Goal: Information Seeking & Learning: Compare options

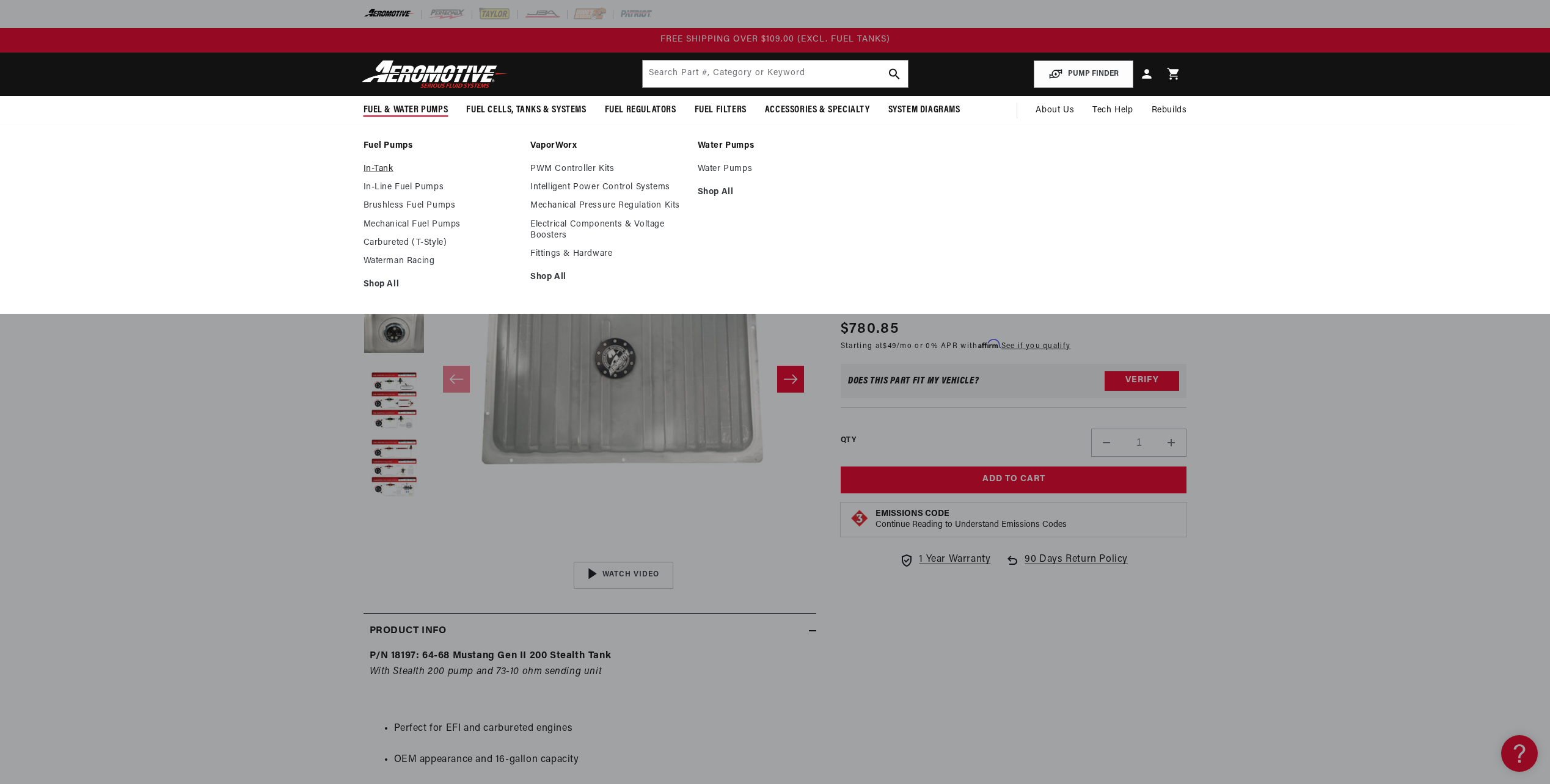
click at [386, 165] on link "In-Tank" at bounding box center [441, 169] width 155 height 11
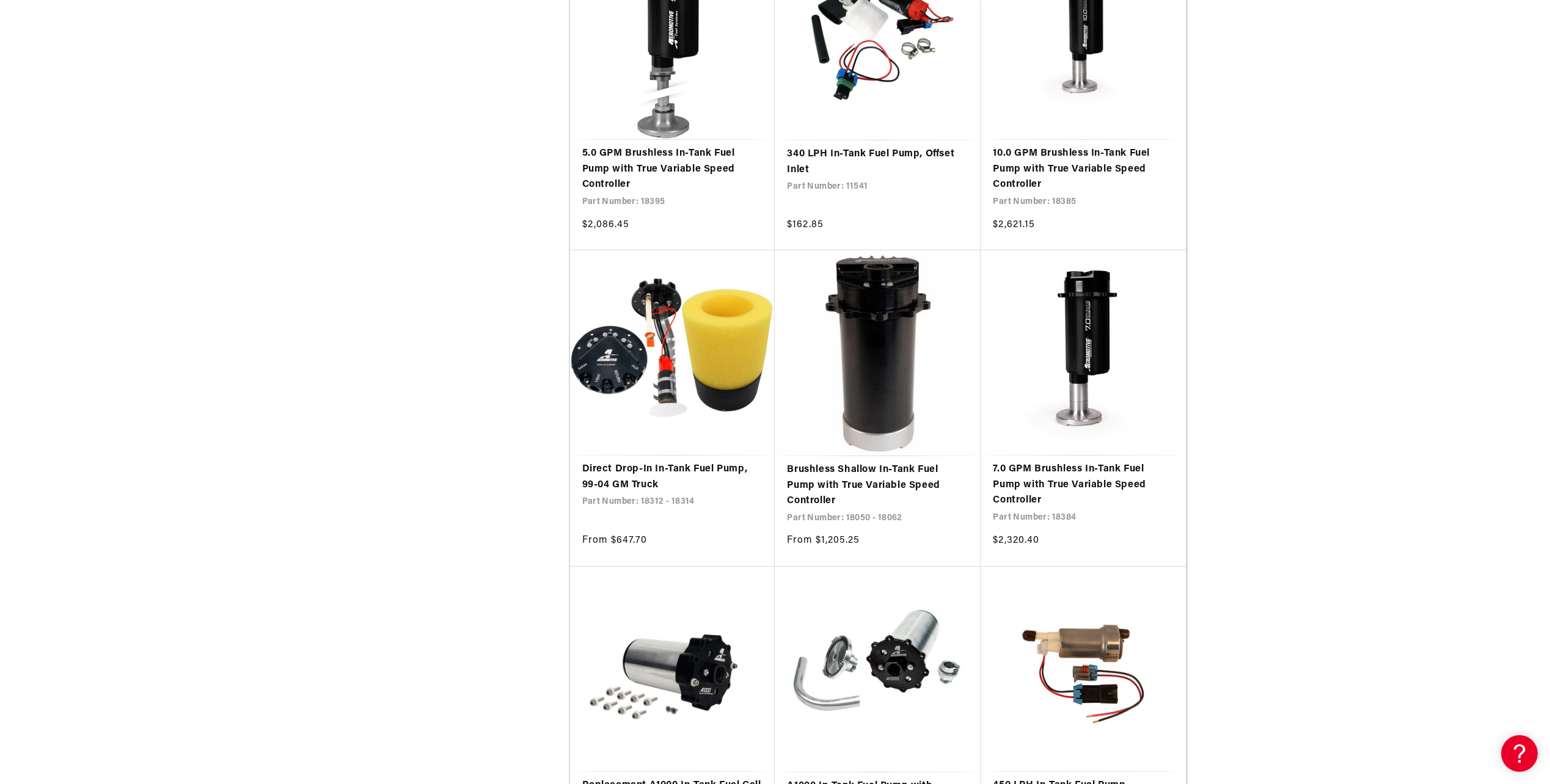
scroll to position [1323, 0]
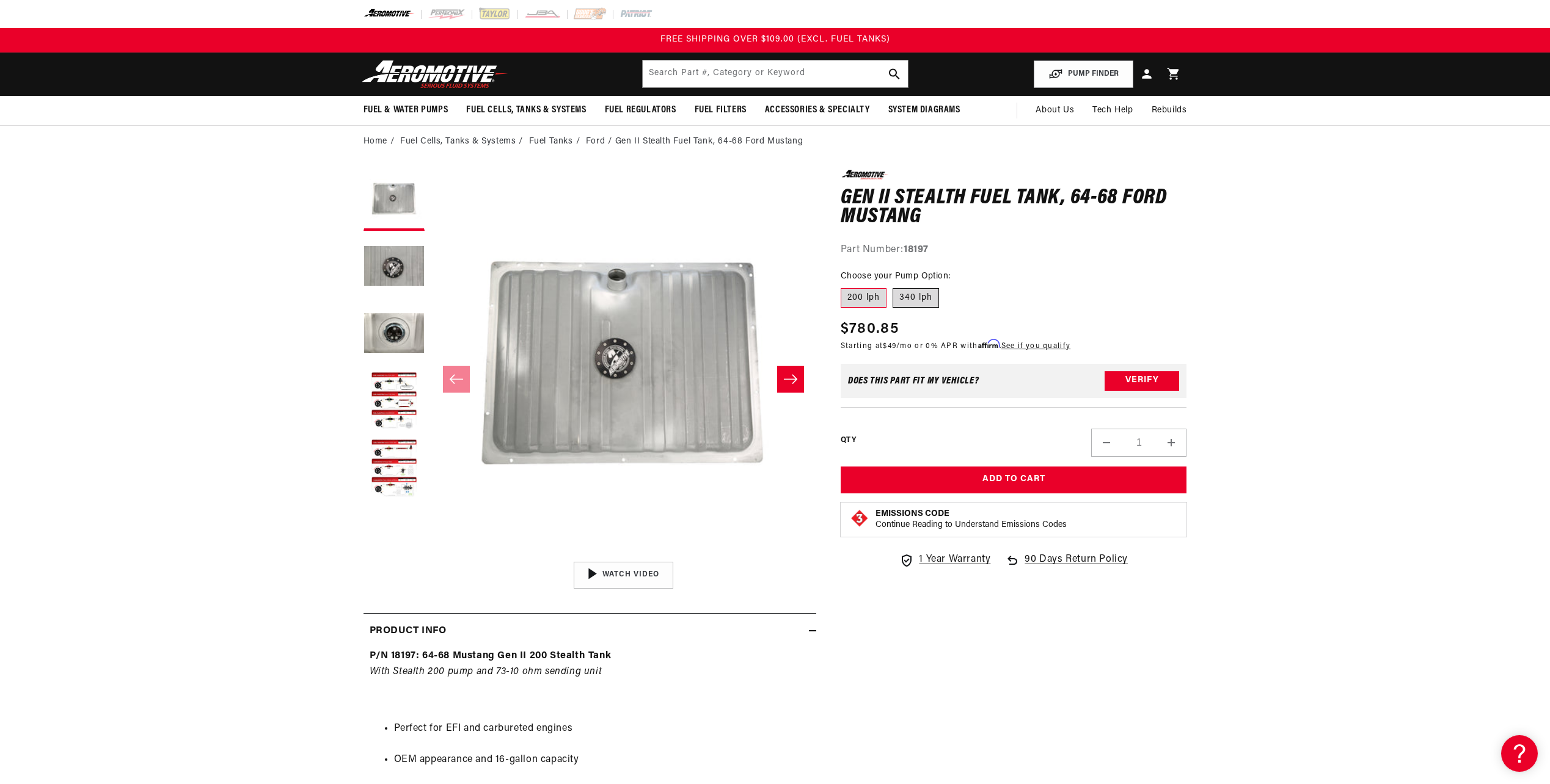
click at [910, 294] on label "340 lph" at bounding box center [916, 298] width 47 height 19
click at [893, 286] on input "340 lph" at bounding box center [893, 286] width 1 height 1
radio input "true"
click at [860, 291] on label "200 lph" at bounding box center [863, 298] width 46 height 19
click at [844, 286] on input "200 lph" at bounding box center [843, 286] width 1 height 1
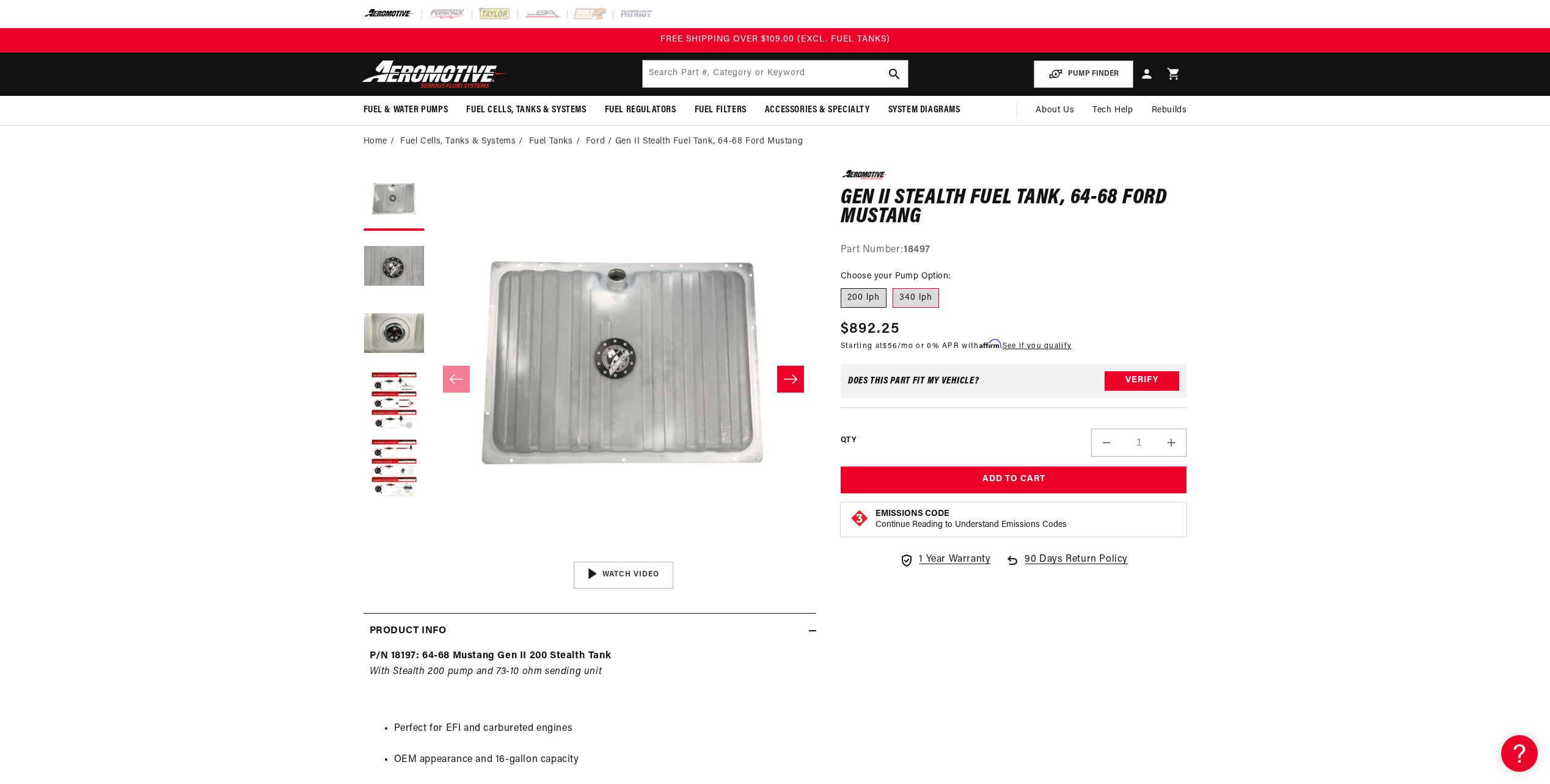
radio input "true"
click at [389, 390] on button "Load image 4 in gallery view" at bounding box center [393, 402] width 61 height 61
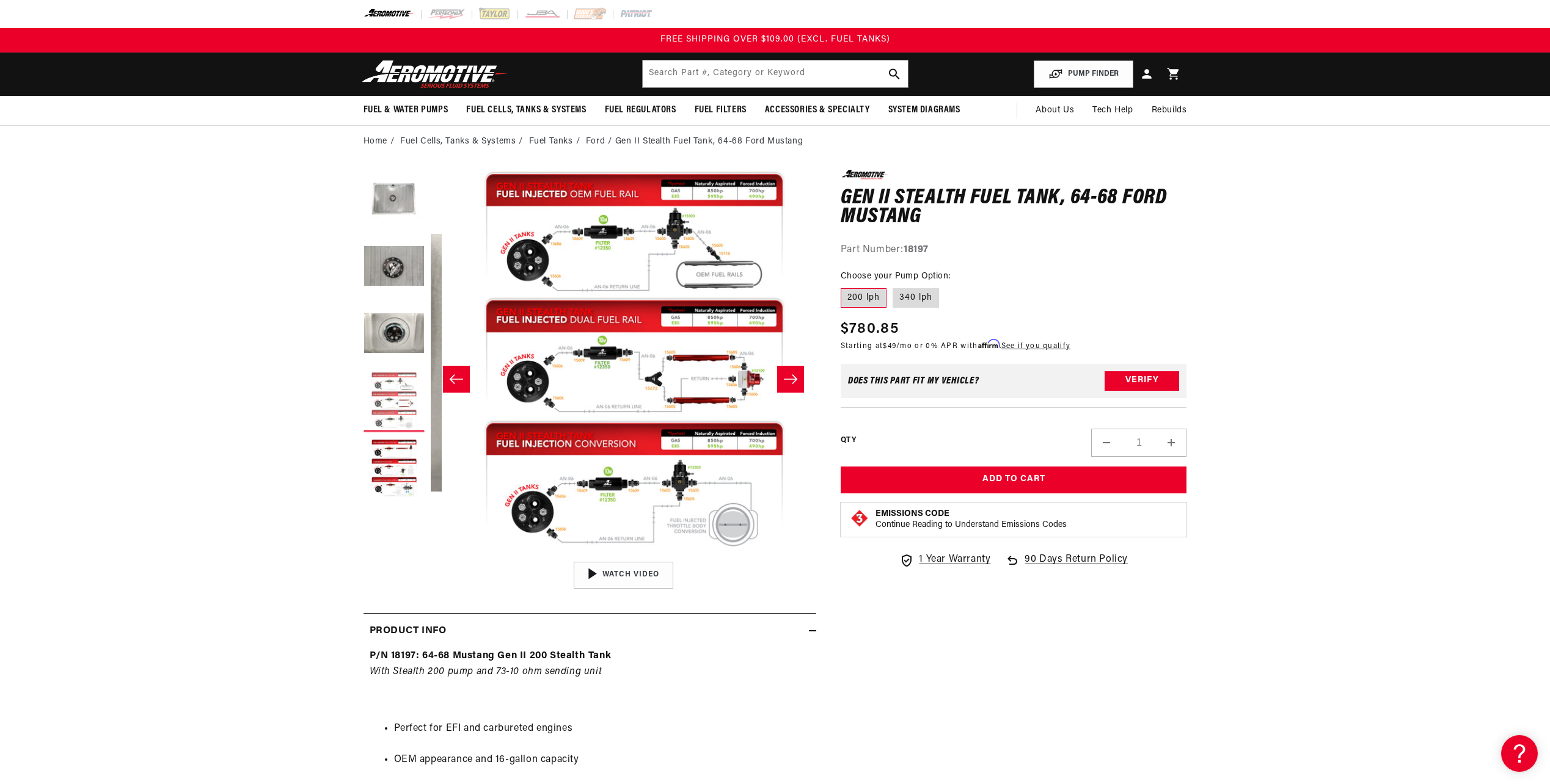
scroll to position [0, 1157]
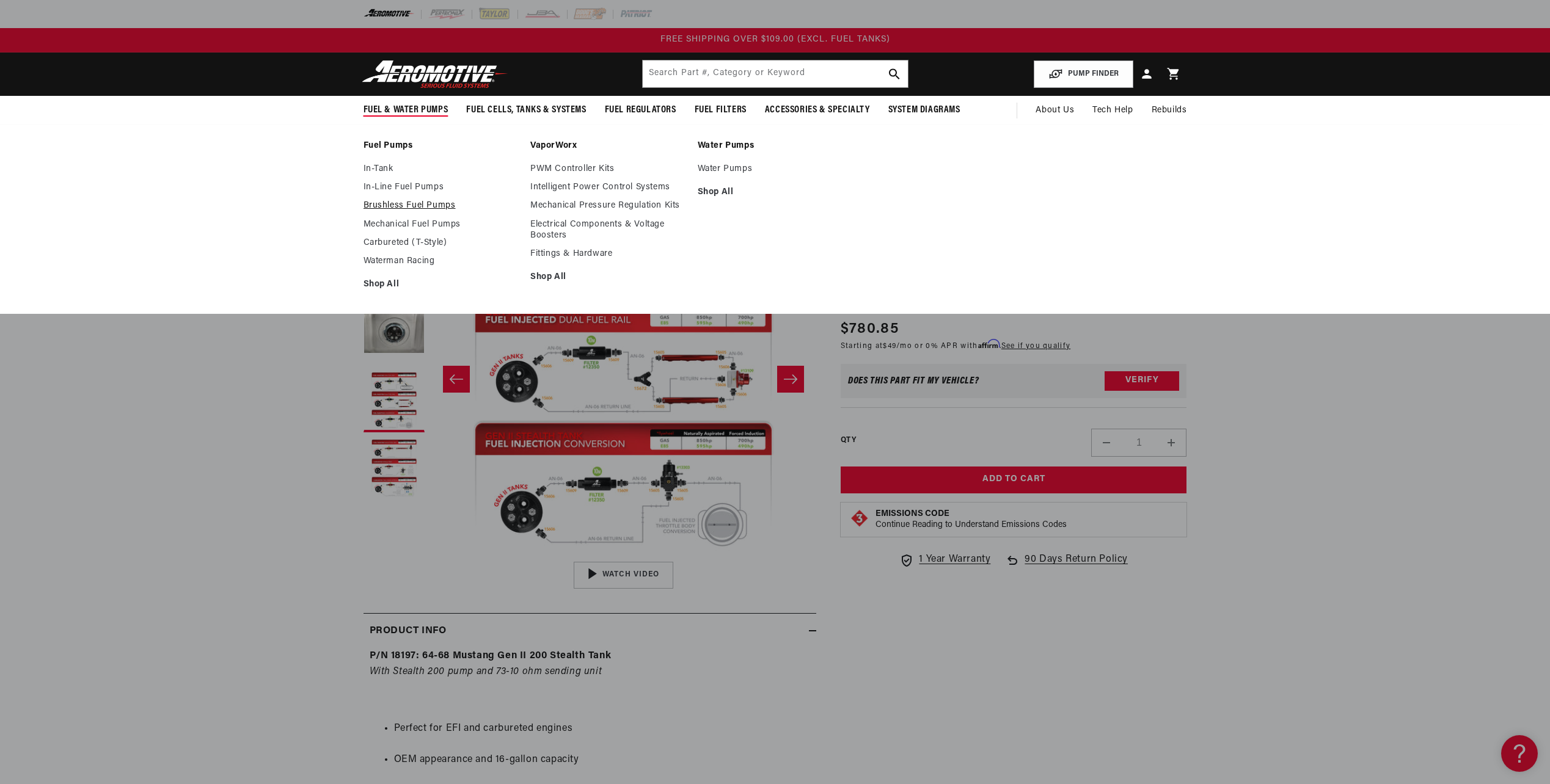
click at [414, 204] on link "Brushless Fuel Pumps" at bounding box center [441, 205] width 155 height 11
